Goal: Task Accomplishment & Management: Use online tool/utility

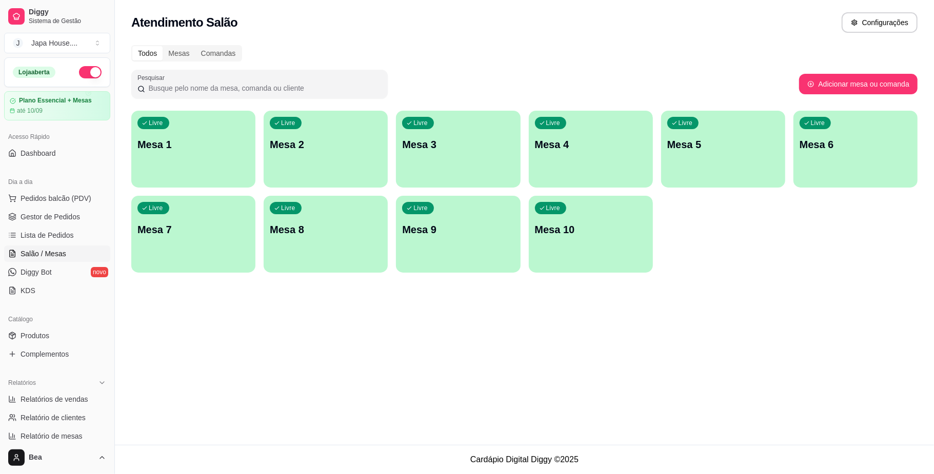
click at [62, 253] on span "Salão / Mesas" at bounding box center [44, 254] width 46 height 10
click at [192, 150] on p "Mesa 1" at bounding box center [193, 145] width 109 height 14
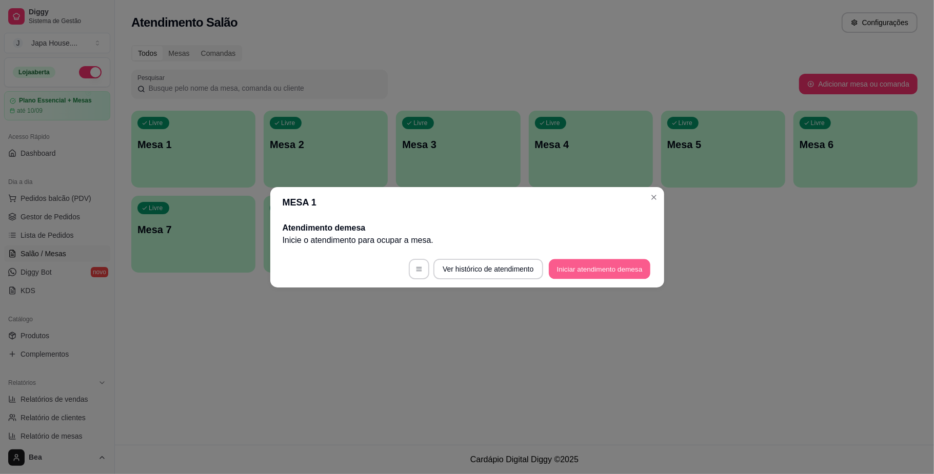
click at [577, 274] on button "Iniciar atendimento de mesa" at bounding box center [600, 269] width 102 height 20
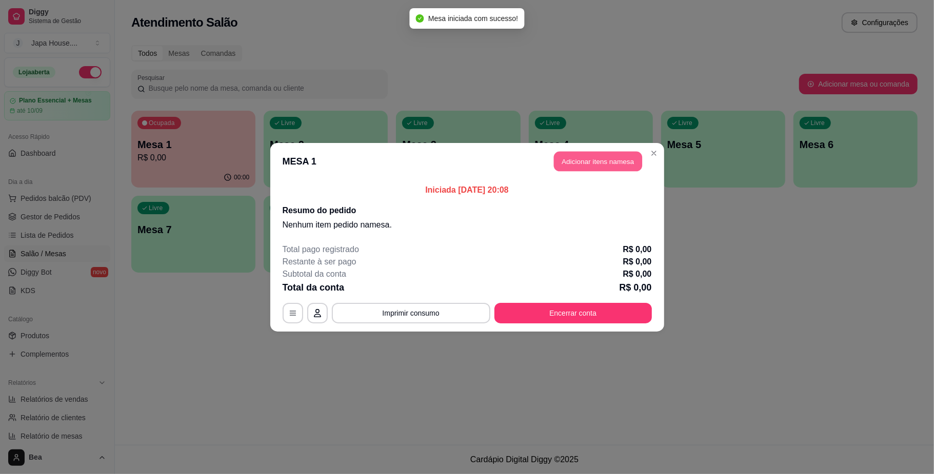
click at [608, 168] on button "Adicionar itens na mesa" at bounding box center [598, 161] width 88 height 20
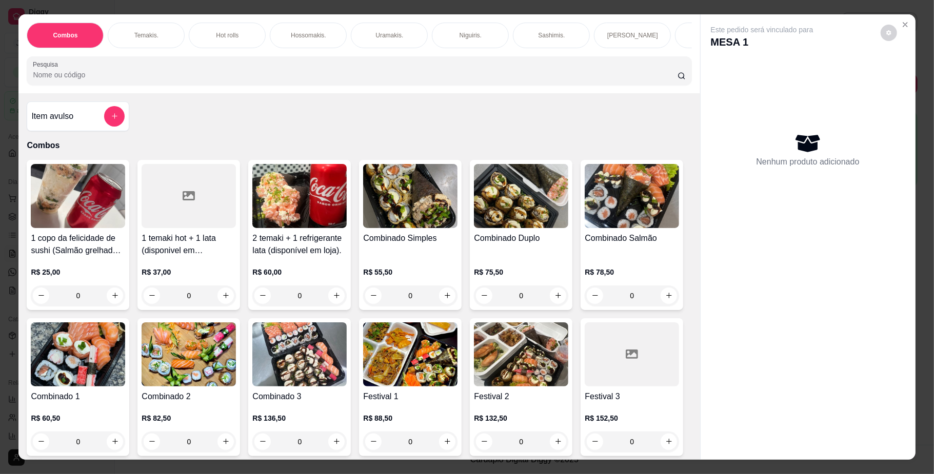
click at [537, 270] on div "R$ 75,50 0" at bounding box center [521, 281] width 94 height 49
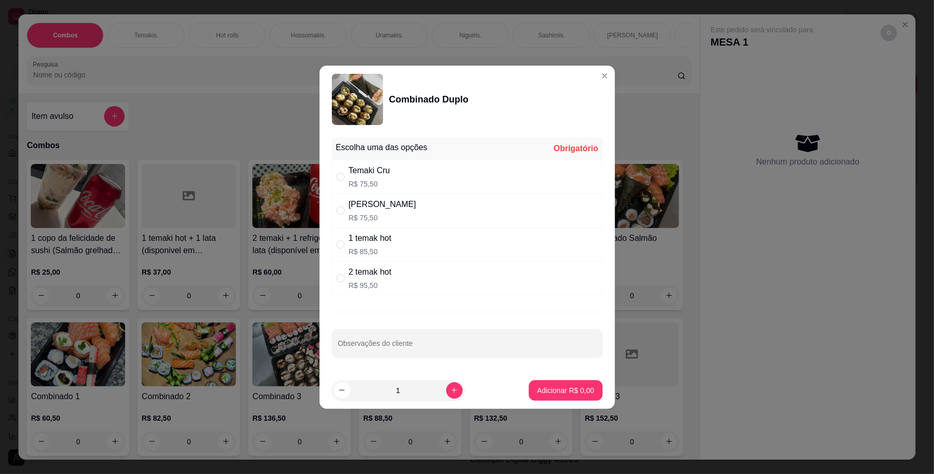
click at [401, 210] on div "[PERSON_NAME]" at bounding box center [383, 204] width 68 height 12
radio input "true"
click at [548, 398] on button "Adicionar R$ 75,50" at bounding box center [563, 390] width 75 height 20
type input "1"
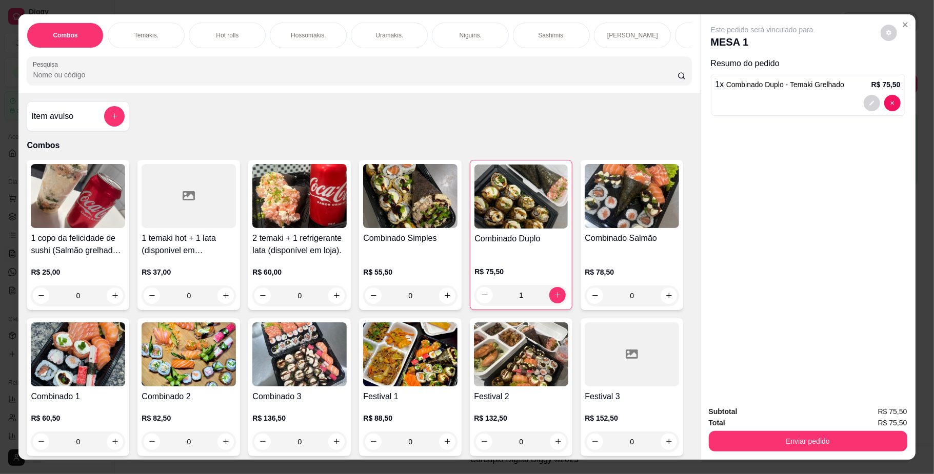
click at [306, 33] on p "Hossomakis." at bounding box center [308, 35] width 35 height 8
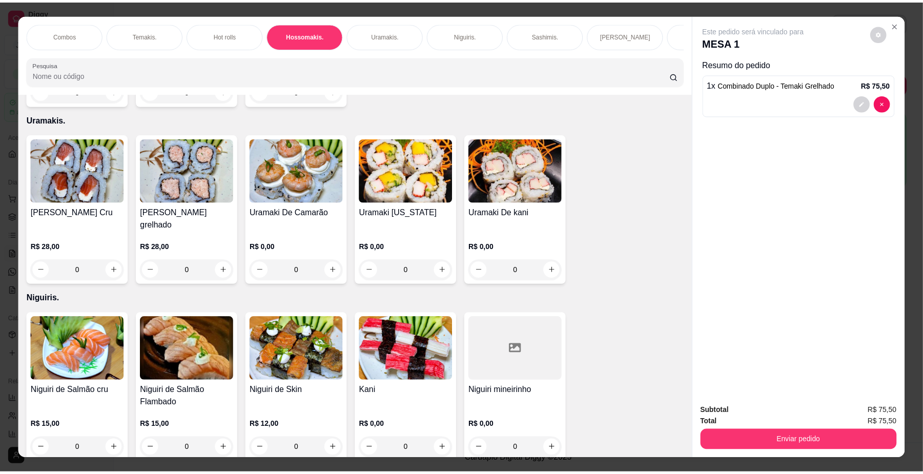
scroll to position [18, 0]
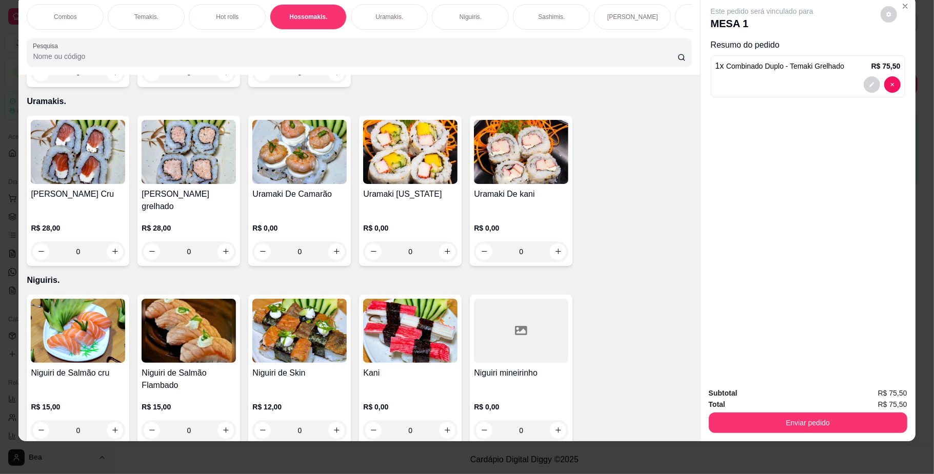
click at [86, 34] on h4 "Hossomaki de Salmão" at bounding box center [78, 28] width 94 height 12
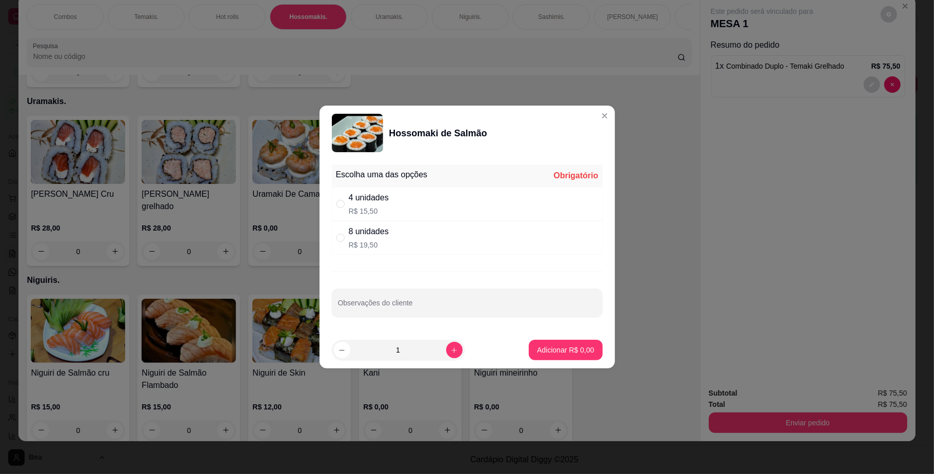
click at [413, 244] on div "8 unidades R$ 19,50" at bounding box center [467, 238] width 271 height 34
radio input "true"
click at [534, 348] on p "Adicionar R$ 19,50" at bounding box center [563, 350] width 59 height 10
type input "1"
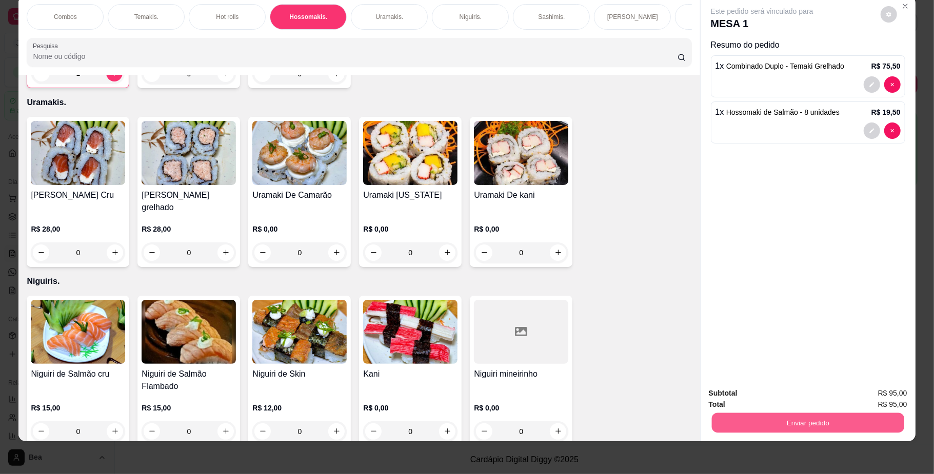
click at [757, 421] on button "Enviar pedido" at bounding box center [807, 423] width 192 height 20
click at [751, 397] on button "Não registrar e enviar pedido" at bounding box center [773, 398] width 104 height 19
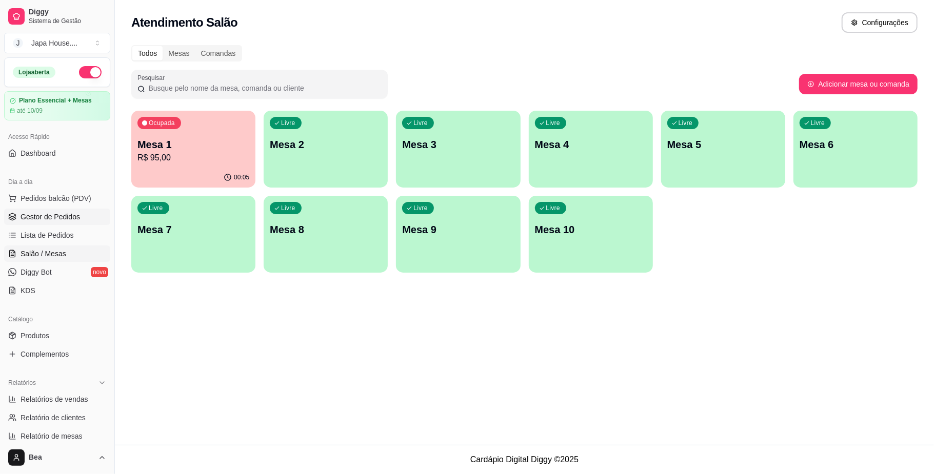
click at [50, 222] on span "Gestor de Pedidos" at bounding box center [50, 217] width 59 height 10
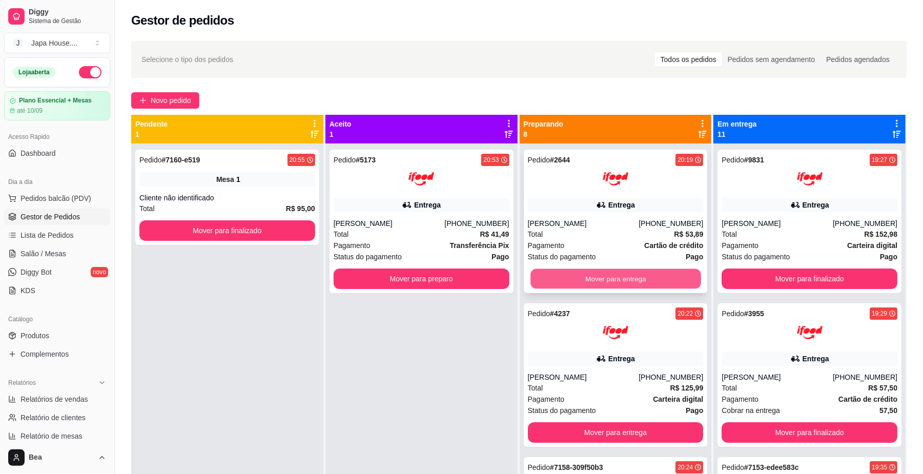
click at [635, 289] on button "Mover para entrega" at bounding box center [616, 279] width 170 height 20
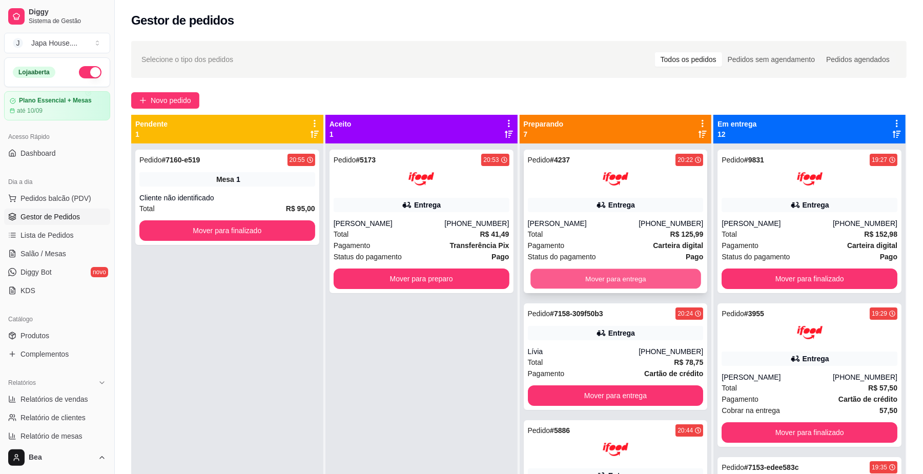
click at [631, 278] on button "Mover para entrega" at bounding box center [616, 279] width 170 height 20
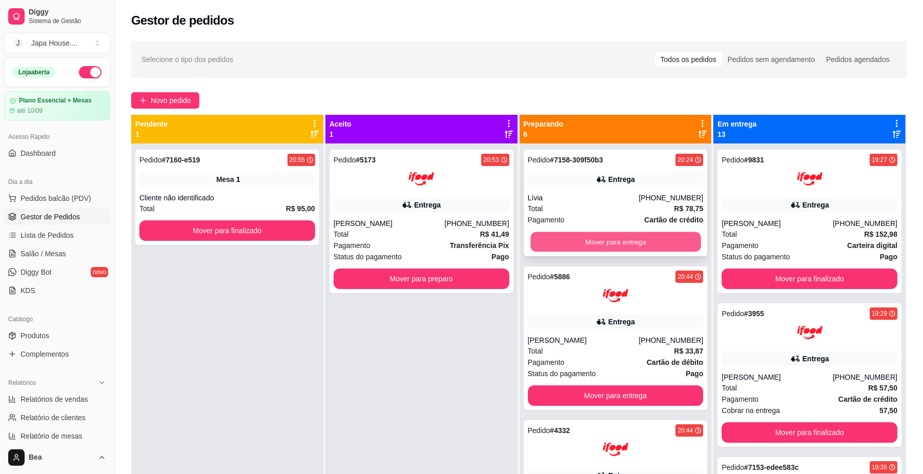
click at [616, 240] on button "Mover para entrega" at bounding box center [616, 242] width 170 height 20
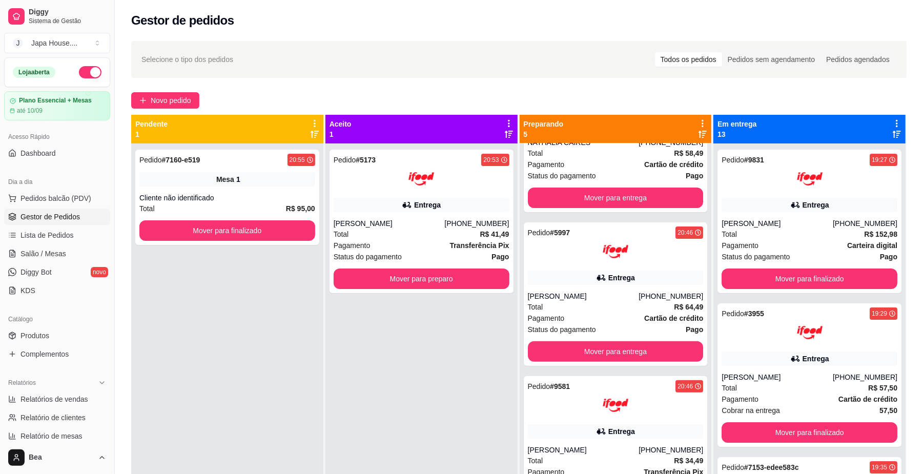
scroll to position [270, 0]
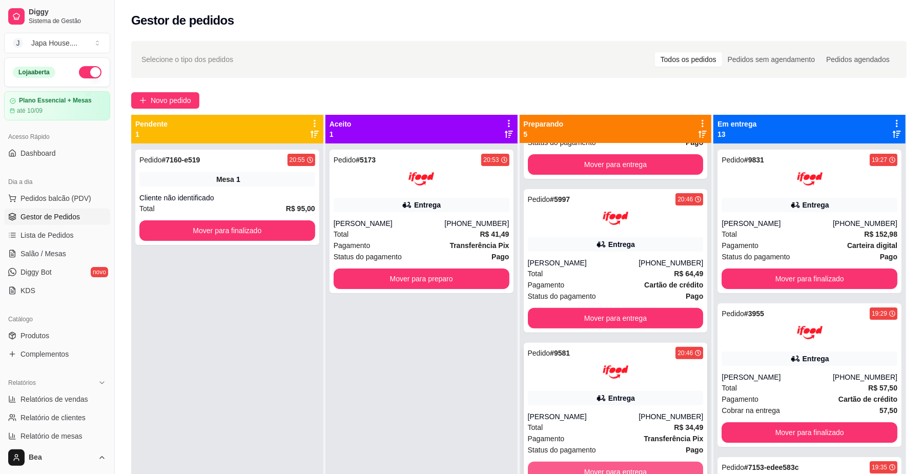
click at [670, 465] on button "Mover para entrega" at bounding box center [616, 472] width 176 height 21
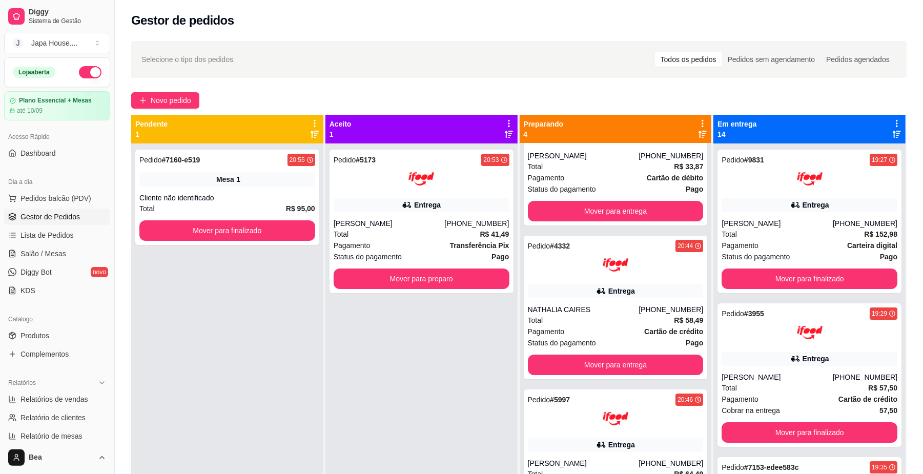
scroll to position [0, 0]
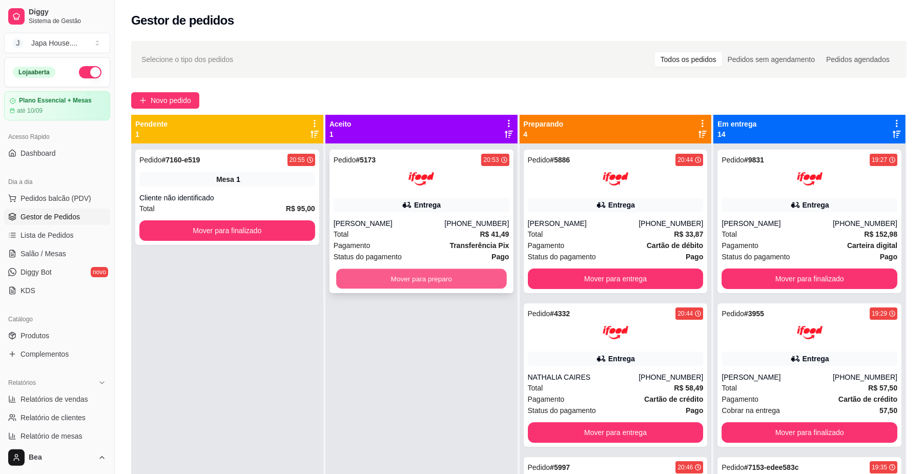
click at [468, 276] on button "Mover para preparo" at bounding box center [421, 279] width 170 height 20
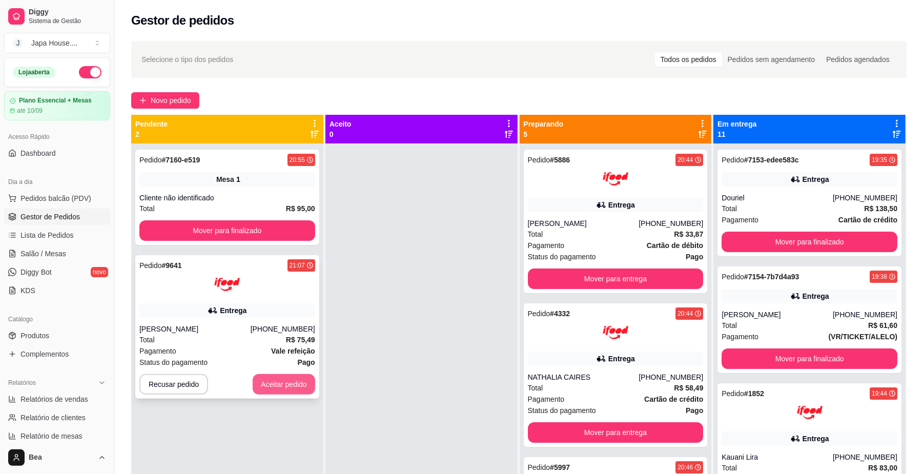
click at [286, 388] on button "Aceitar pedido" at bounding box center [284, 384] width 63 height 21
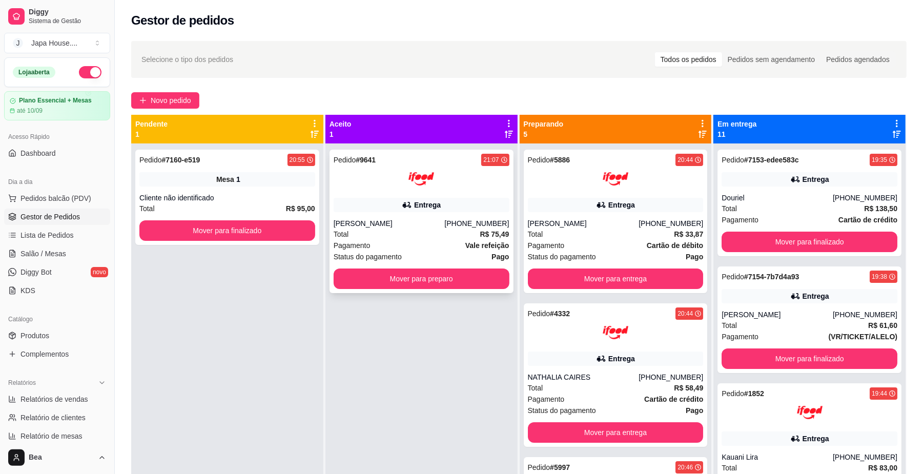
click at [395, 214] on div "Pedido # 9641 21:07 [PERSON_NAME] [PHONE_NUMBER] Total R$ 75,49 Pagamento Vale …" at bounding box center [422, 222] width 184 height 144
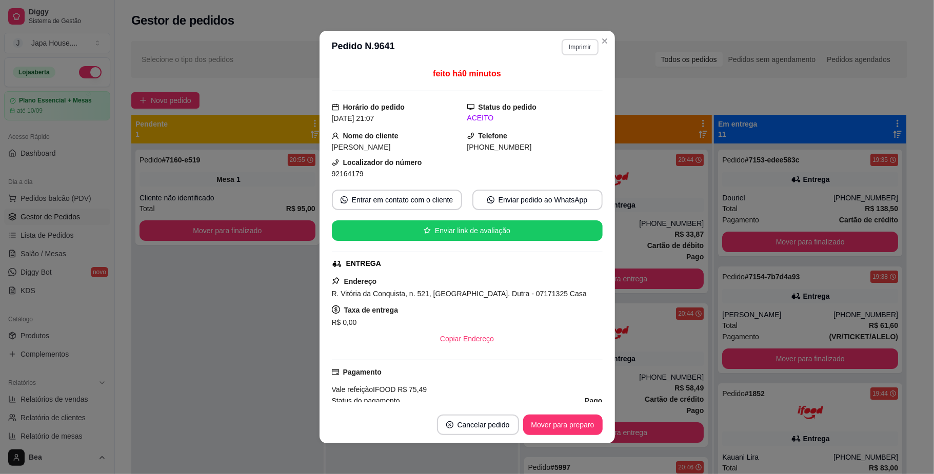
click at [578, 46] on button "Imprimir" at bounding box center [579, 47] width 36 height 16
click at [565, 103] on button "IMPRESSORA" at bounding box center [556, 103] width 72 height 16
click at [569, 46] on button "Imprimir" at bounding box center [579, 47] width 35 height 16
click at [559, 101] on button "IMPRESSORA" at bounding box center [556, 103] width 74 height 16
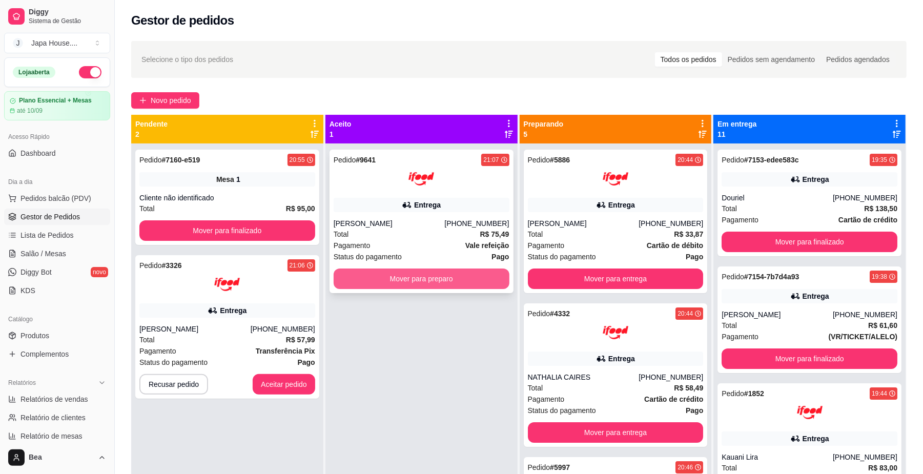
click at [407, 279] on button "Mover para preparo" at bounding box center [422, 279] width 176 height 21
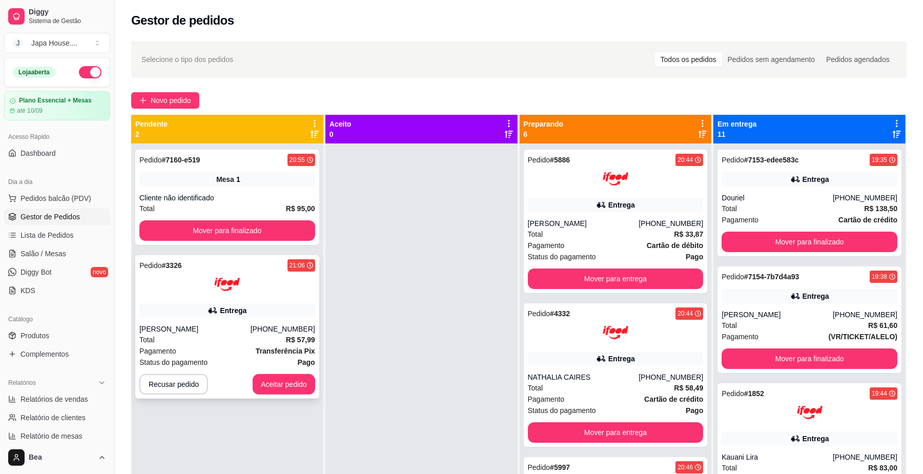
click at [263, 327] on div "[PHONE_NUMBER]" at bounding box center [283, 329] width 65 height 10
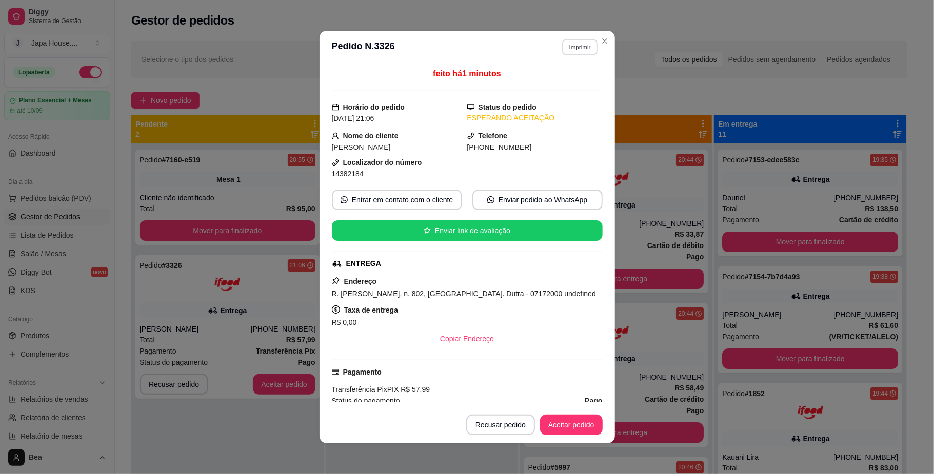
click at [573, 45] on button "Imprimir" at bounding box center [579, 47] width 35 height 16
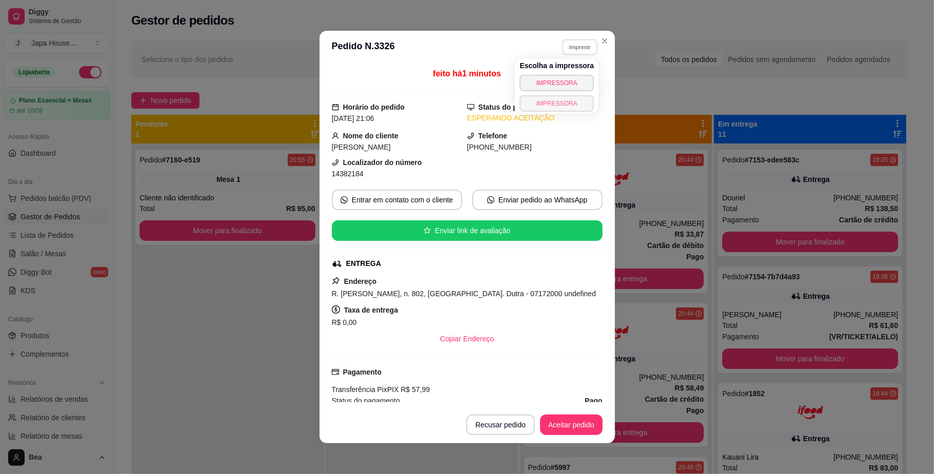
click at [571, 99] on button "IMPRESSORA" at bounding box center [556, 103] width 74 height 16
click at [571, 45] on button "Imprimir" at bounding box center [579, 47] width 35 height 16
click at [566, 105] on button "IMPRESSORA" at bounding box center [556, 103] width 72 height 16
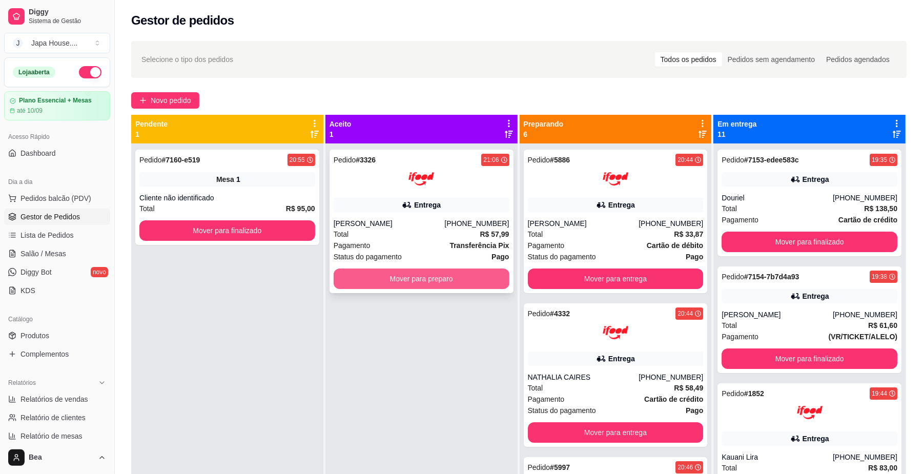
click at [420, 279] on button "Mover para preparo" at bounding box center [422, 279] width 176 height 21
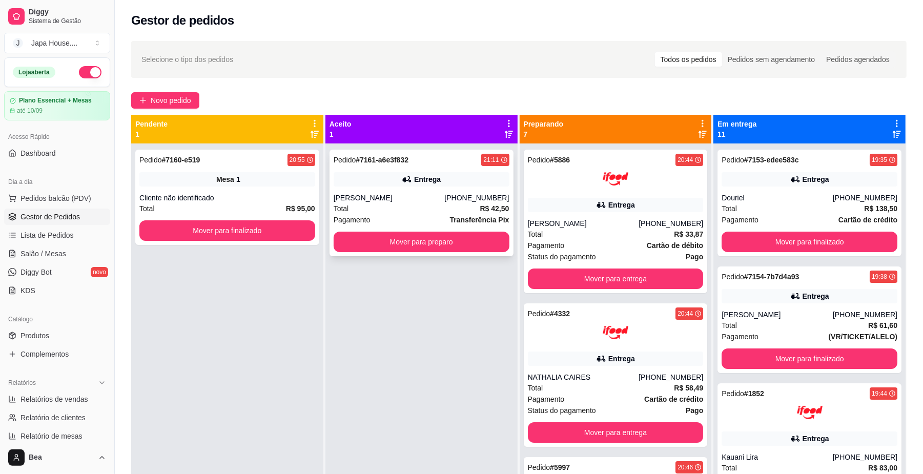
click at [420, 200] on div "[PERSON_NAME]" at bounding box center [389, 198] width 111 height 10
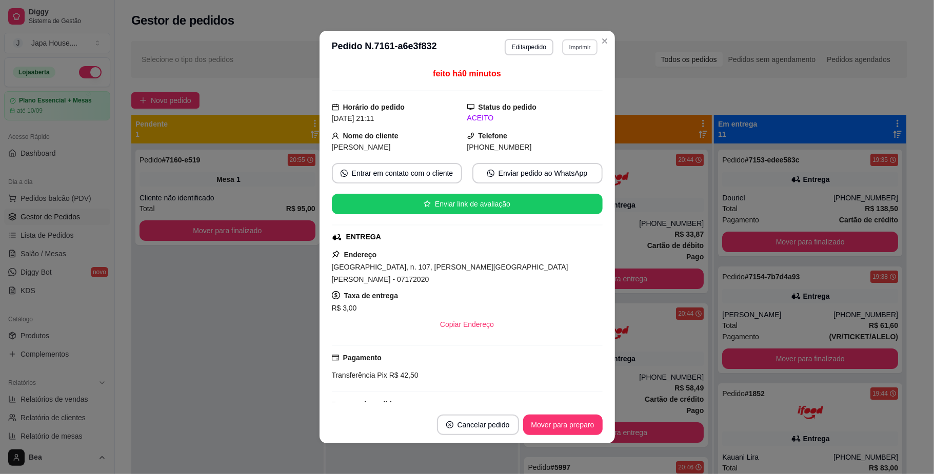
click at [572, 49] on button "Imprimir" at bounding box center [579, 47] width 35 height 16
click at [565, 106] on button "IMPRESSORA" at bounding box center [556, 103] width 72 height 16
click at [565, 48] on button "Imprimir" at bounding box center [579, 47] width 35 height 16
click at [547, 104] on button "IMPRESSORA" at bounding box center [557, 103] width 72 height 16
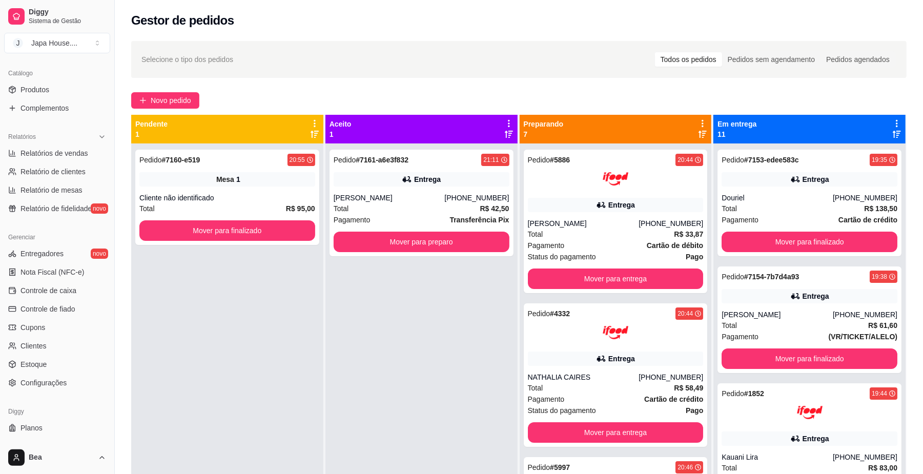
scroll to position [264, 0]
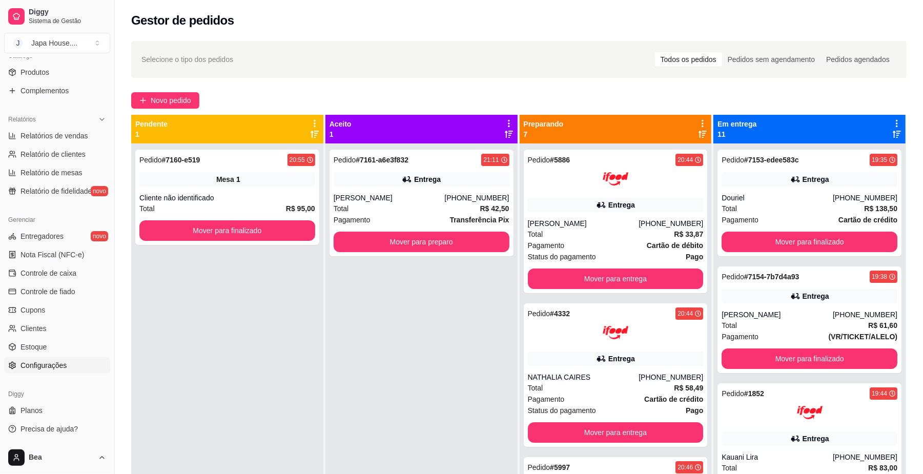
click at [76, 361] on link "Configurações" at bounding box center [57, 365] width 106 height 16
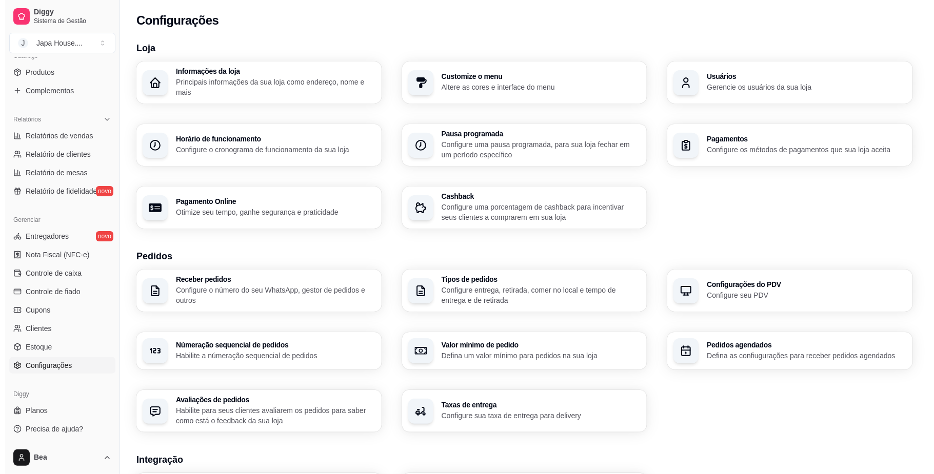
scroll to position [235, 0]
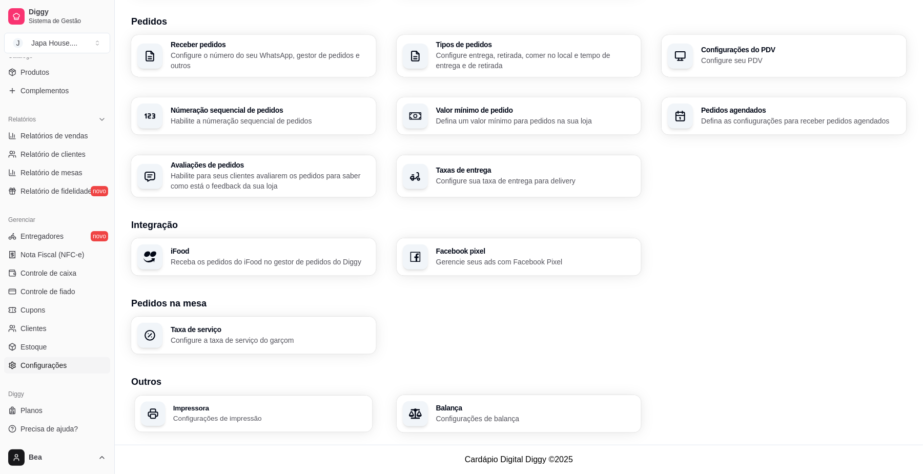
click at [209, 409] on h3 "Impressora" at bounding box center [269, 408] width 193 height 7
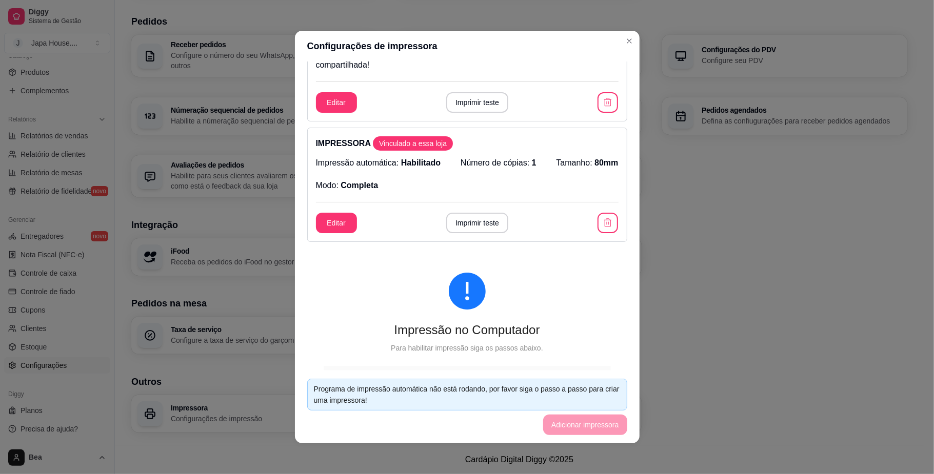
scroll to position [89, 0]
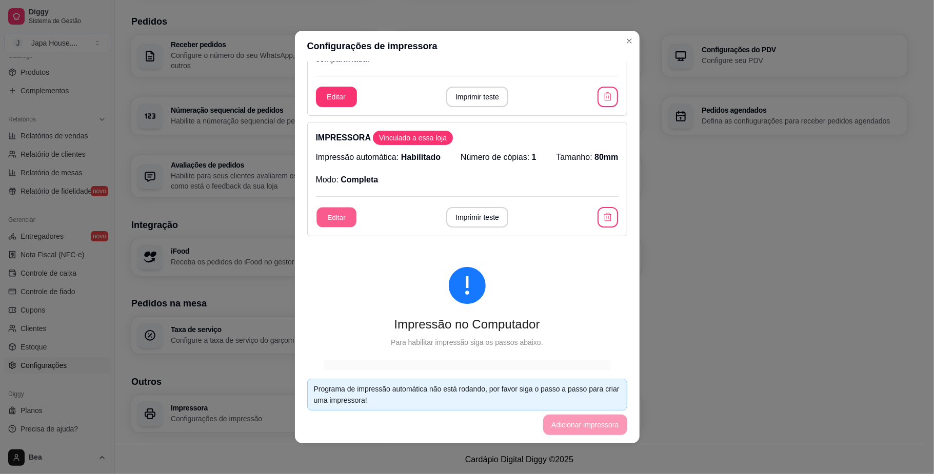
click at [346, 220] on button "Editar" at bounding box center [336, 218] width 40 height 20
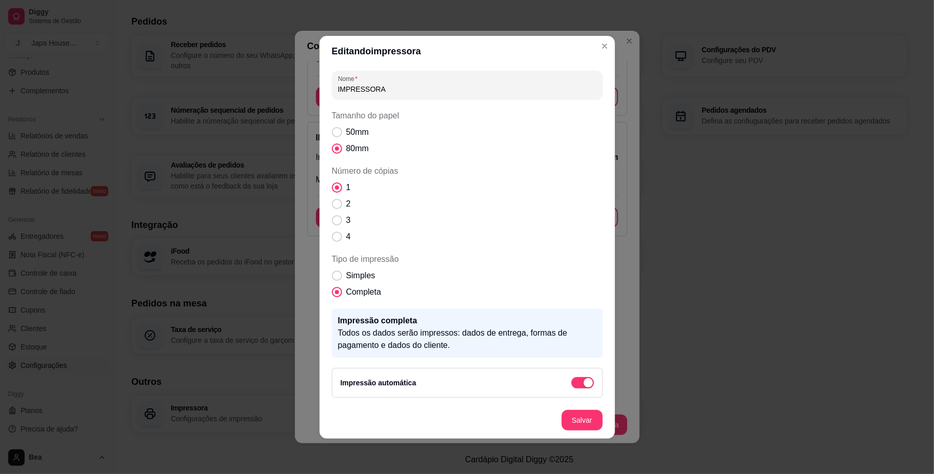
click at [370, 220] on div "1 2 3 4" at bounding box center [467, 213] width 271 height 62
click at [335, 220] on span "Número de cópias" at bounding box center [337, 220] width 10 height 10
click at [335, 222] on input "3" at bounding box center [334, 225] width 7 height 7
radio input "true"
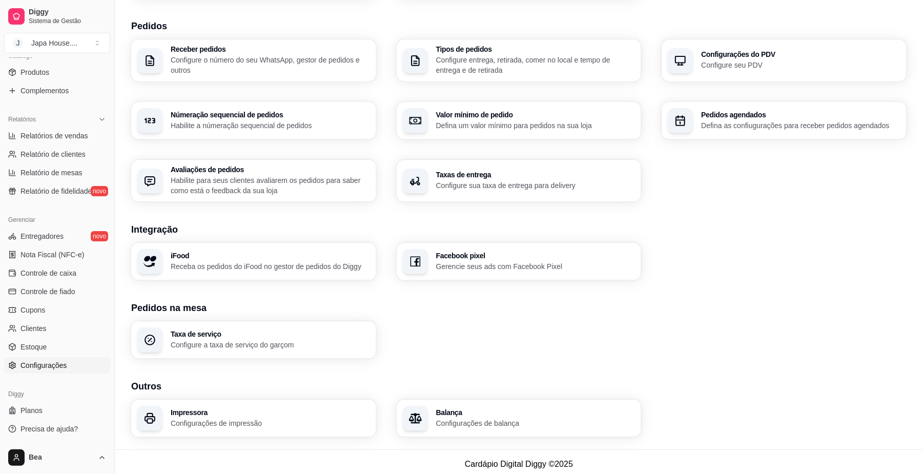
scroll to position [0, 0]
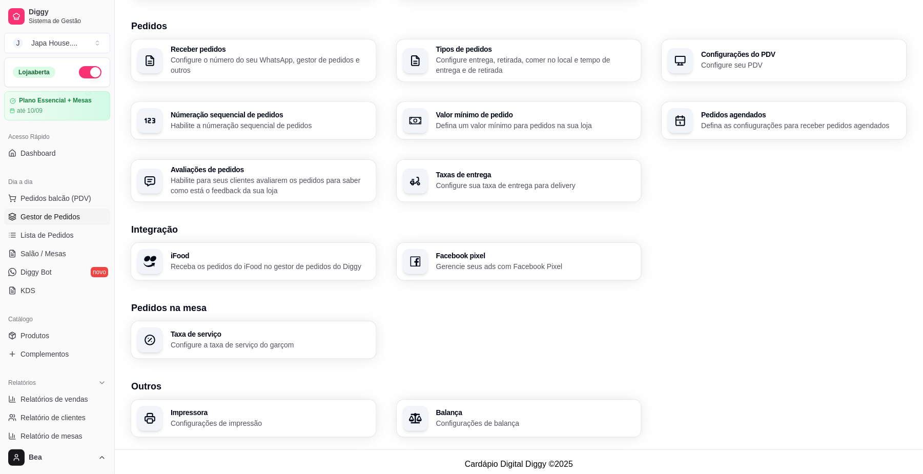
click at [67, 214] on span "Gestor de Pedidos" at bounding box center [50, 217] width 59 height 10
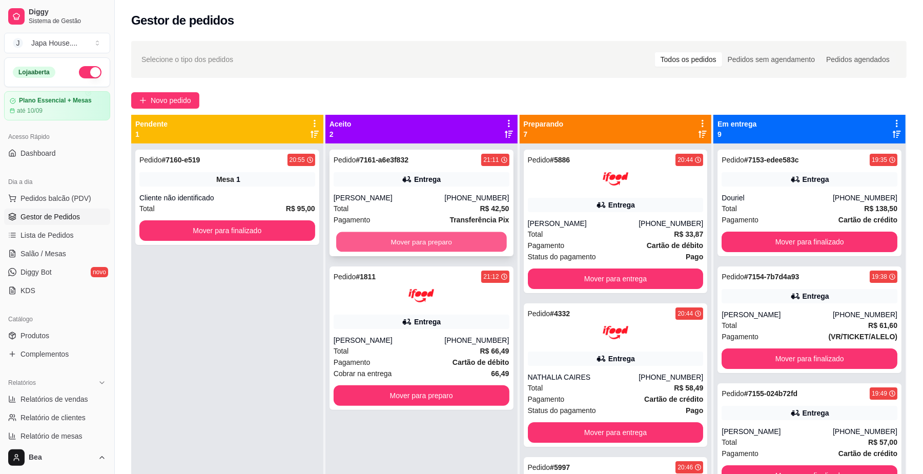
click at [432, 243] on button "Mover para preparo" at bounding box center [421, 242] width 170 height 20
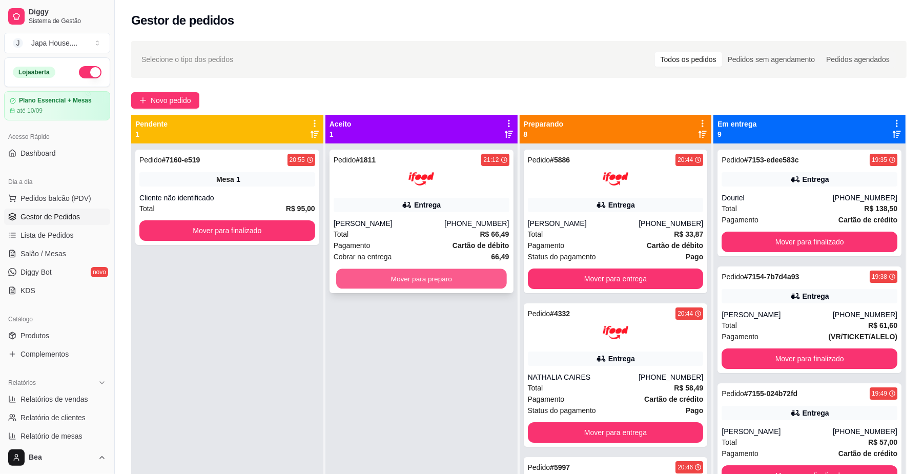
click at [446, 276] on button "Mover para preparo" at bounding box center [421, 279] width 170 height 20
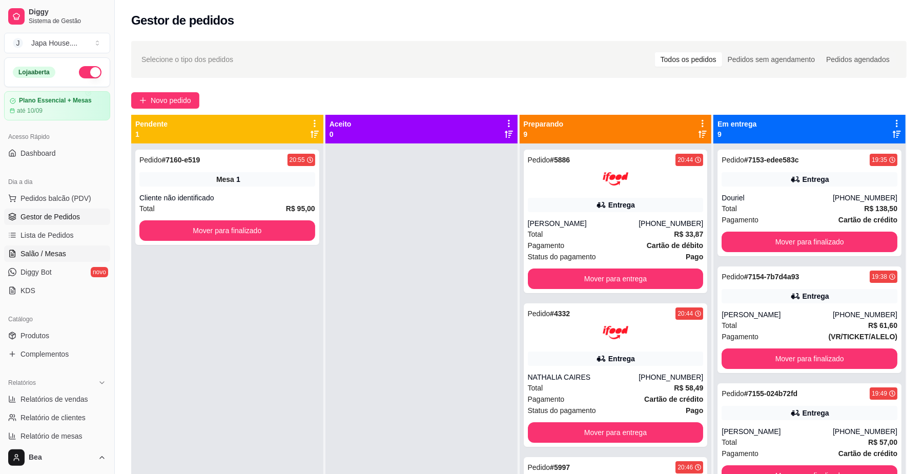
click at [78, 250] on link "Salão / Mesas" at bounding box center [57, 254] width 106 height 16
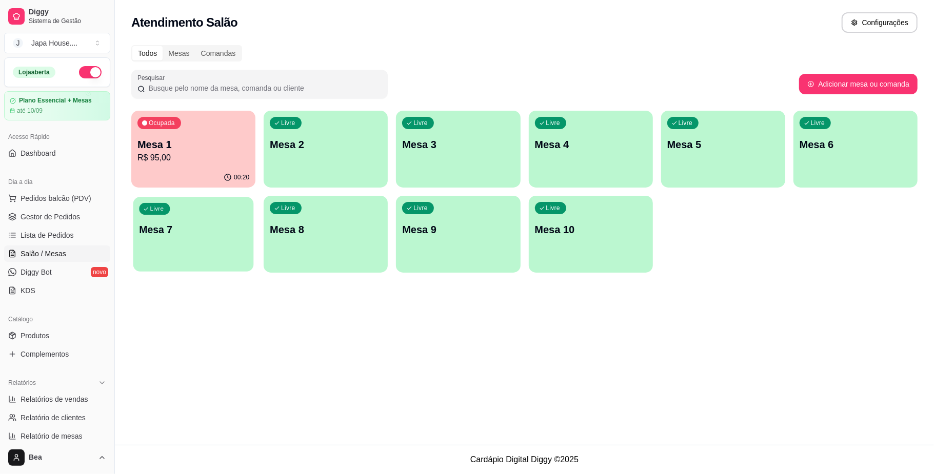
click at [197, 242] on div "Livre Mesa 7" at bounding box center [193, 228] width 120 height 63
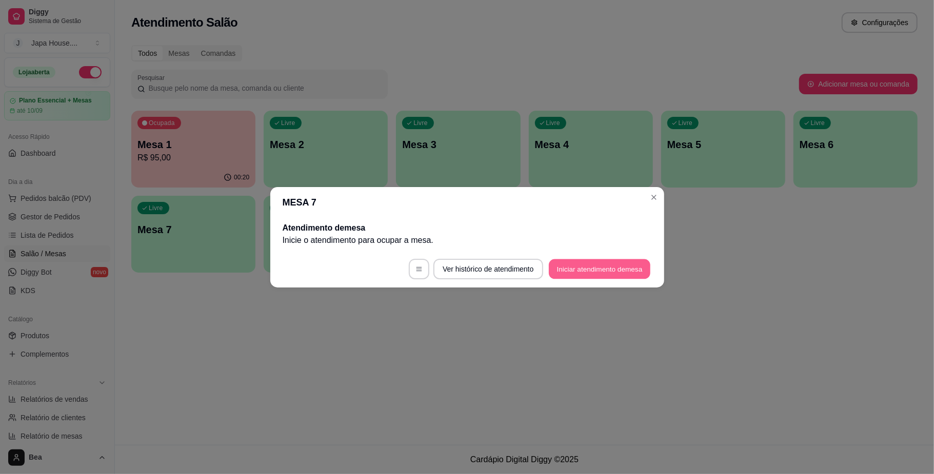
click at [593, 274] on button "Iniciar atendimento de mesa" at bounding box center [600, 269] width 102 height 20
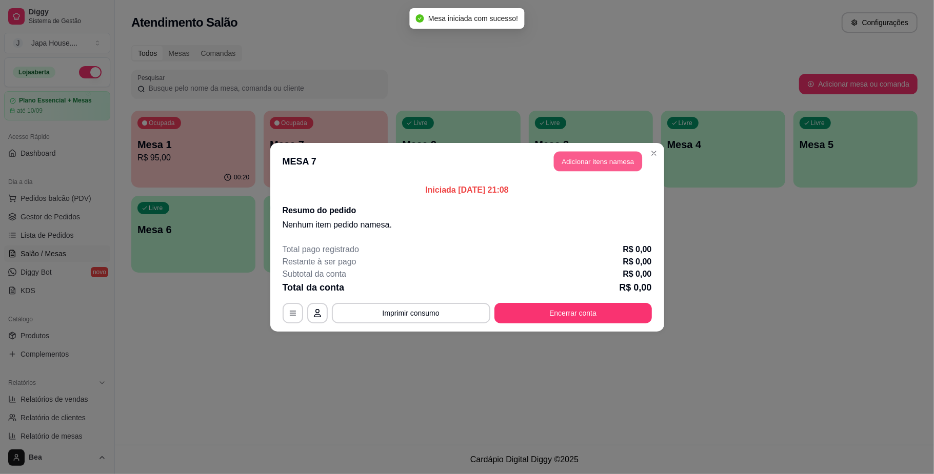
click at [595, 157] on button "Adicionar itens na mesa" at bounding box center [598, 161] width 88 height 20
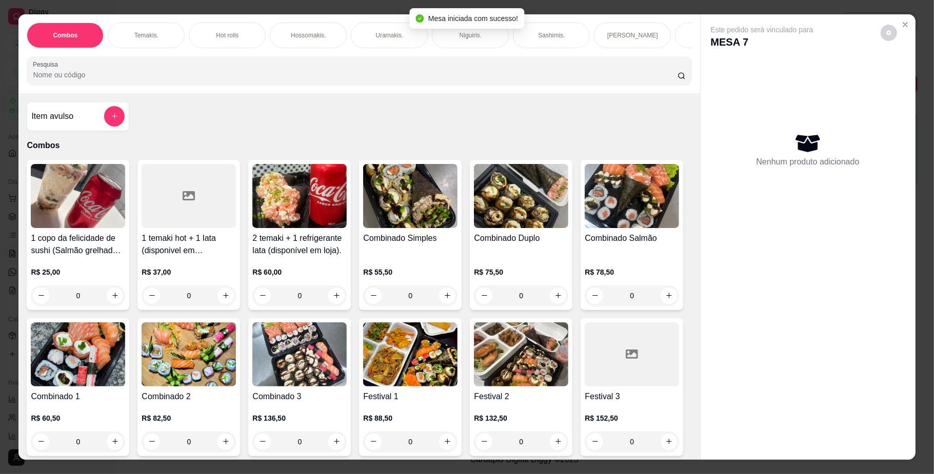
click at [526, 220] on img at bounding box center [521, 196] width 94 height 64
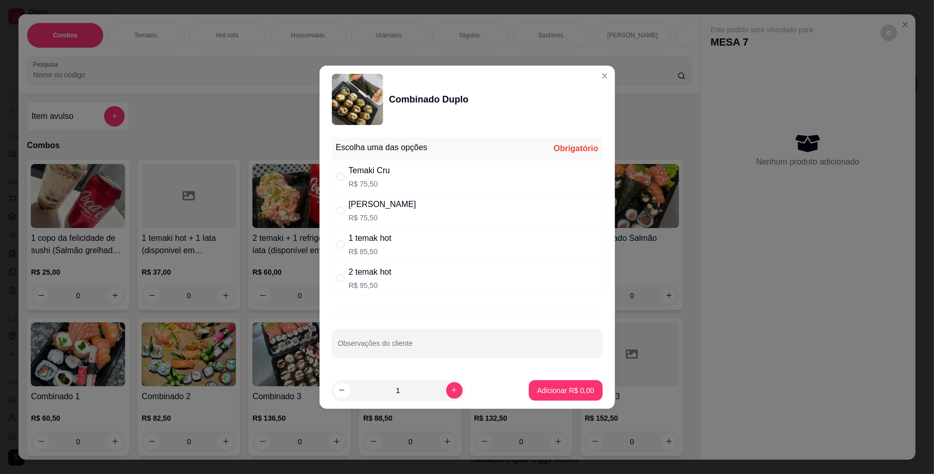
click at [376, 210] on div "[PERSON_NAME]" at bounding box center [383, 204] width 68 height 12
radio input "true"
click at [556, 390] on p "Adicionar R$ 75,50" at bounding box center [563, 391] width 59 height 10
type input "1"
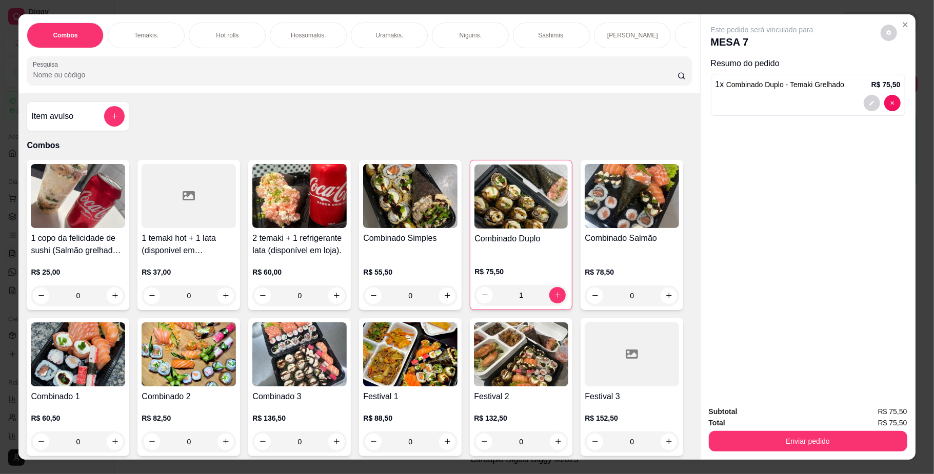
scroll to position [0, 581]
click at [211, 34] on p "Bebidas." at bounding box center [213, 35] width 24 height 8
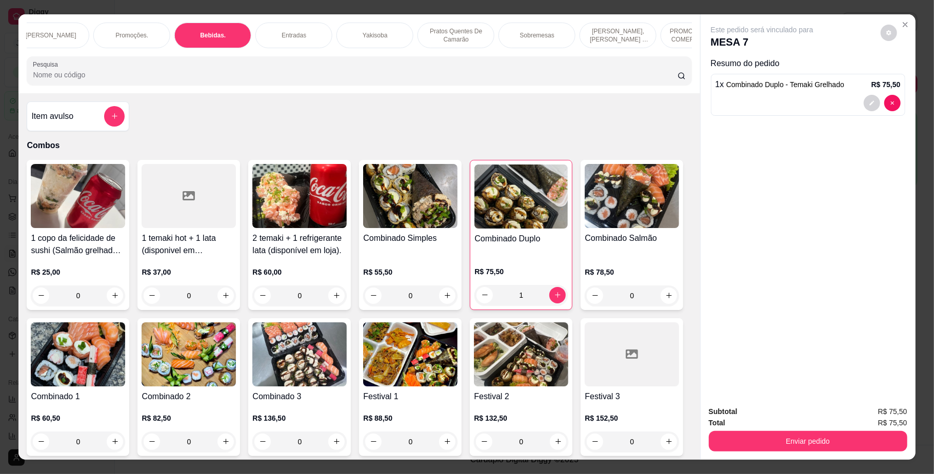
scroll to position [18, 0]
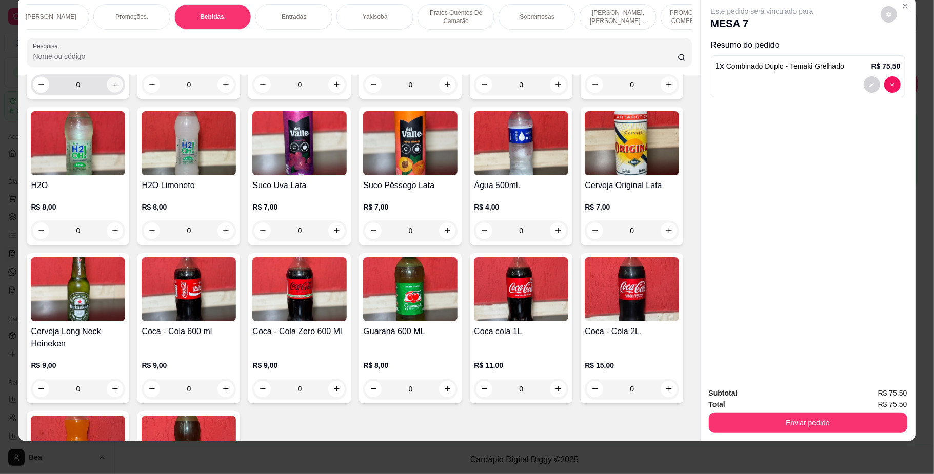
click at [111, 88] on icon "increase-product-quantity" at bounding box center [115, 85] width 8 height 8
type input "1"
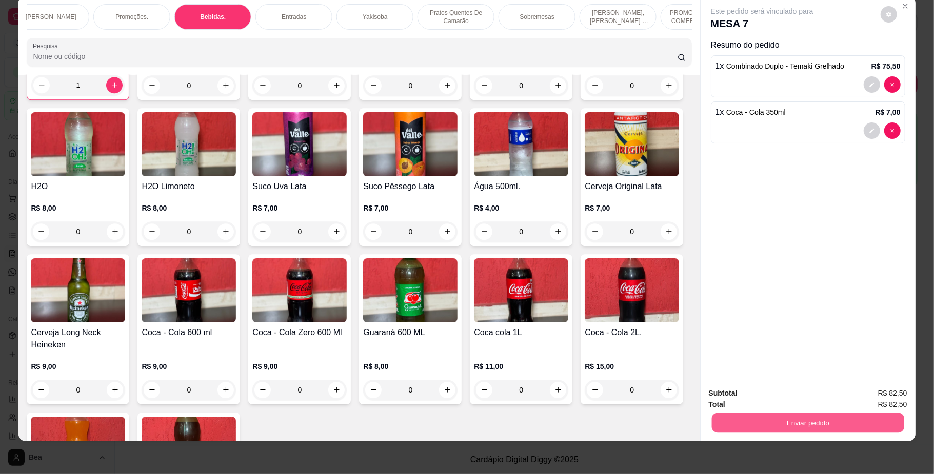
click at [772, 431] on button "Enviar pedido" at bounding box center [807, 423] width 192 height 20
click at [759, 390] on button "Não registrar e enviar pedido" at bounding box center [773, 398] width 104 height 19
click at [759, 390] on div "Subtotal R$ 82,50" at bounding box center [808, 393] width 198 height 11
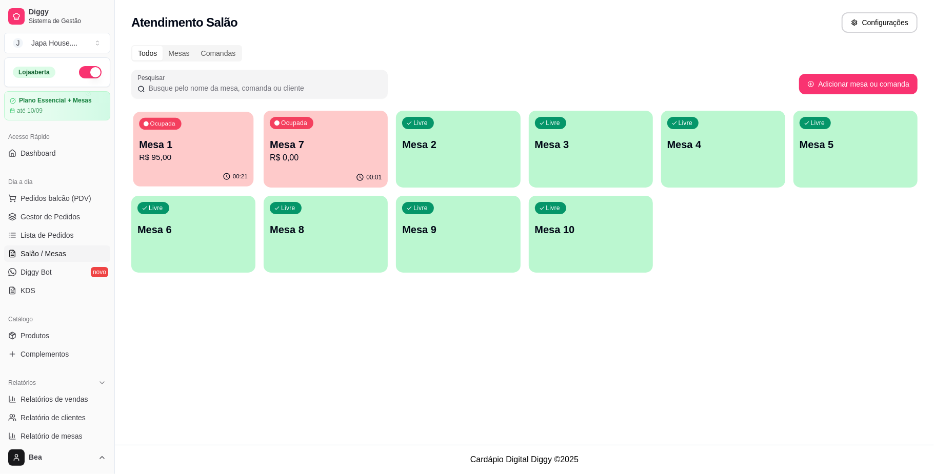
click at [193, 127] on div "Ocupada Mesa 1 R$ 95,00" at bounding box center [193, 139] width 120 height 55
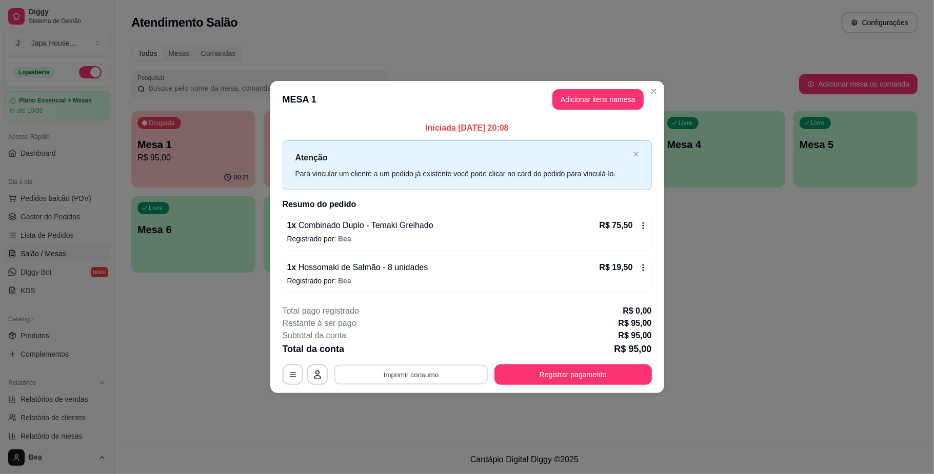
click at [436, 374] on button "Imprimir consumo" at bounding box center [411, 375] width 154 height 20
click at [416, 350] on button "IMPRESSORA" at bounding box center [414, 352] width 72 height 16
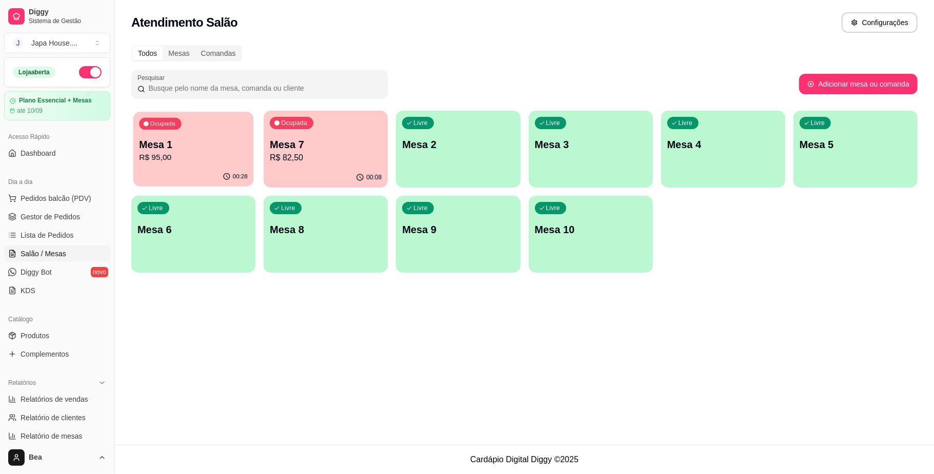
click at [193, 160] on p "R$ 95,00" at bounding box center [193, 158] width 109 height 12
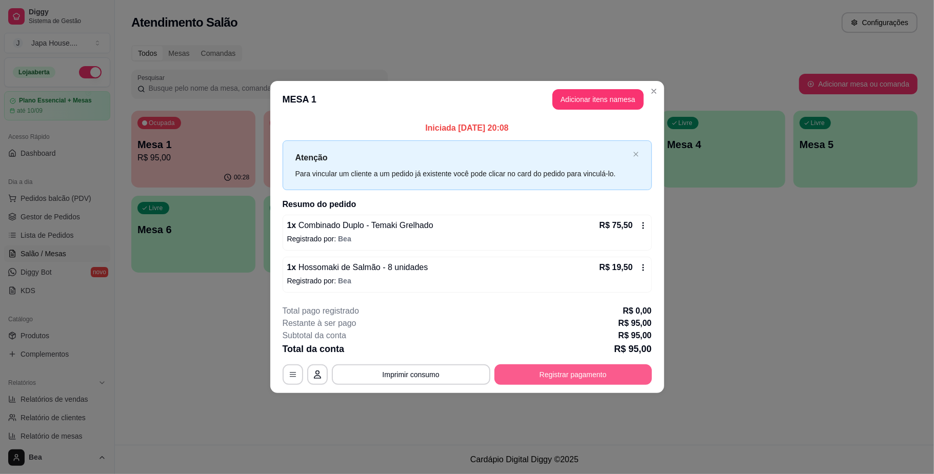
click at [536, 380] on button "Registrar pagamento" at bounding box center [572, 375] width 157 height 21
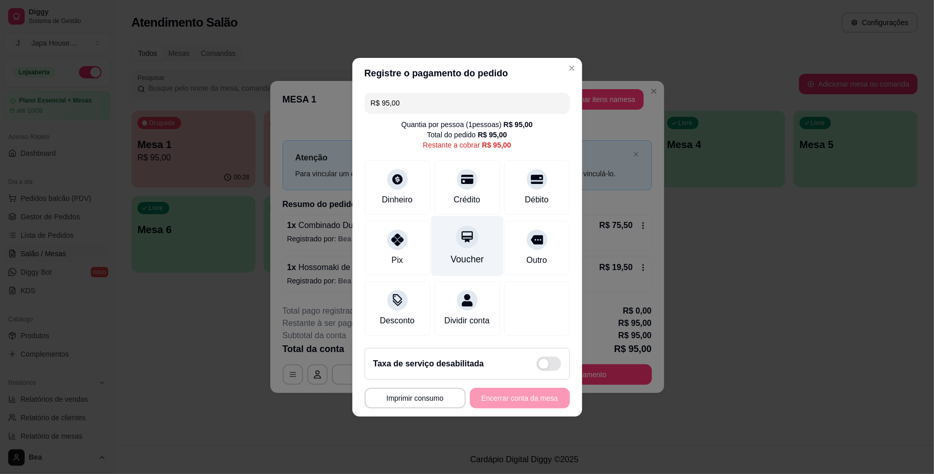
click at [476, 240] on div "Voucher" at bounding box center [467, 246] width 72 height 60
type input "R$ 0,00"
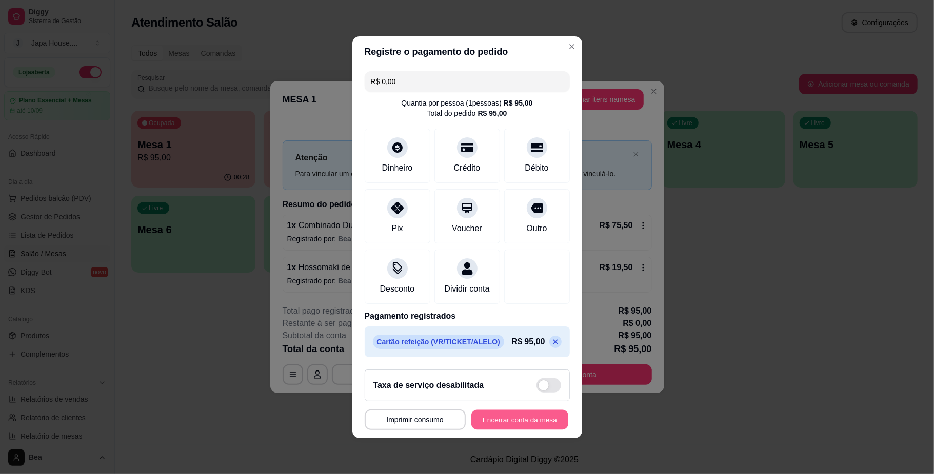
click at [508, 427] on button "Encerrar conta da mesa" at bounding box center [519, 420] width 97 height 20
